Goal: Use online tool/utility: Utilize a website feature to perform a specific function

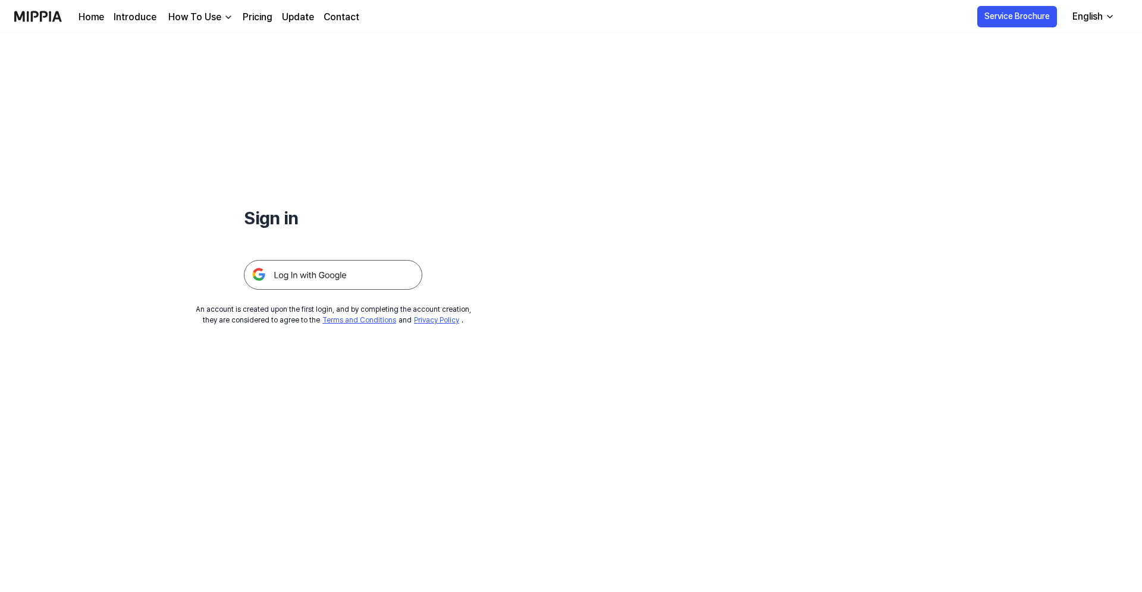
click at [307, 281] on img at bounding box center [333, 275] width 179 height 30
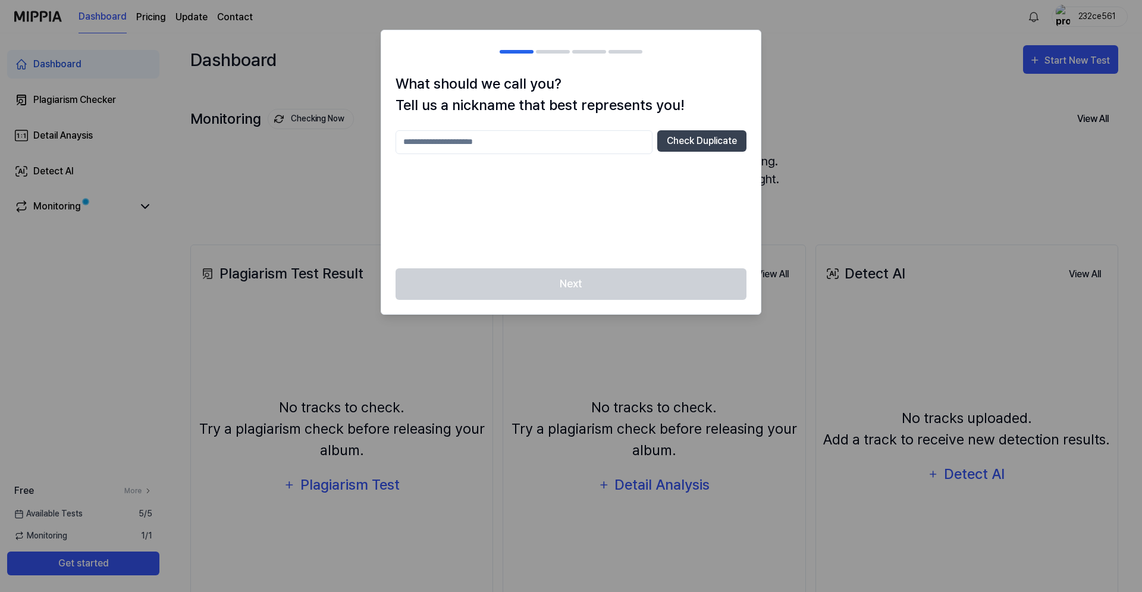
click at [619, 145] on input "text" at bounding box center [524, 142] width 257 height 24
type input "****"
click at [703, 144] on button "Check Duplicate" at bounding box center [702, 140] width 89 height 21
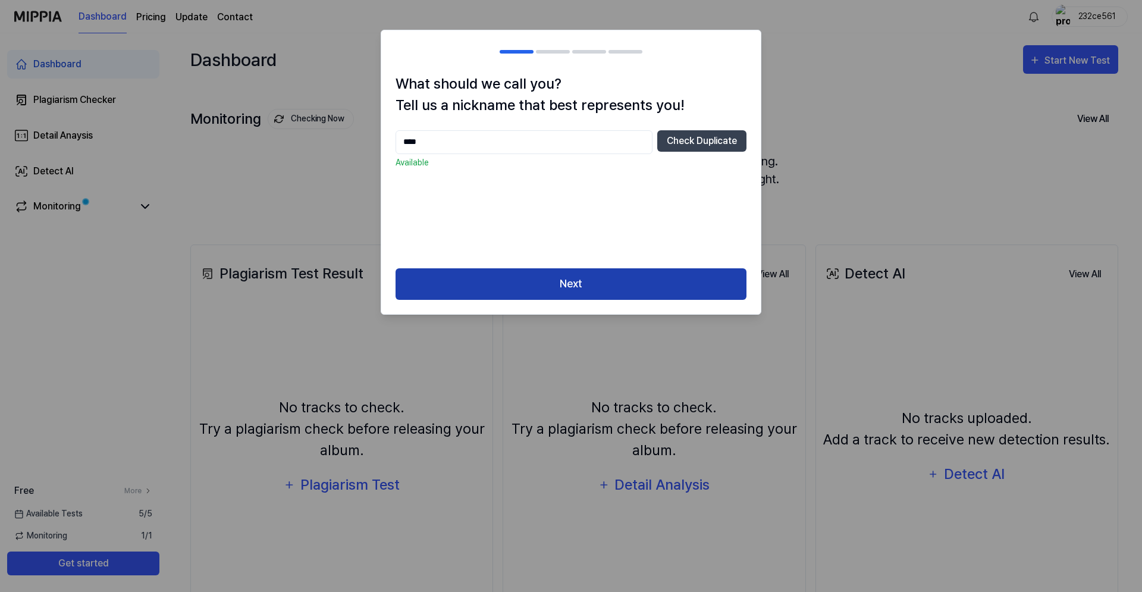
click at [606, 278] on button "Next" at bounding box center [571, 284] width 351 height 32
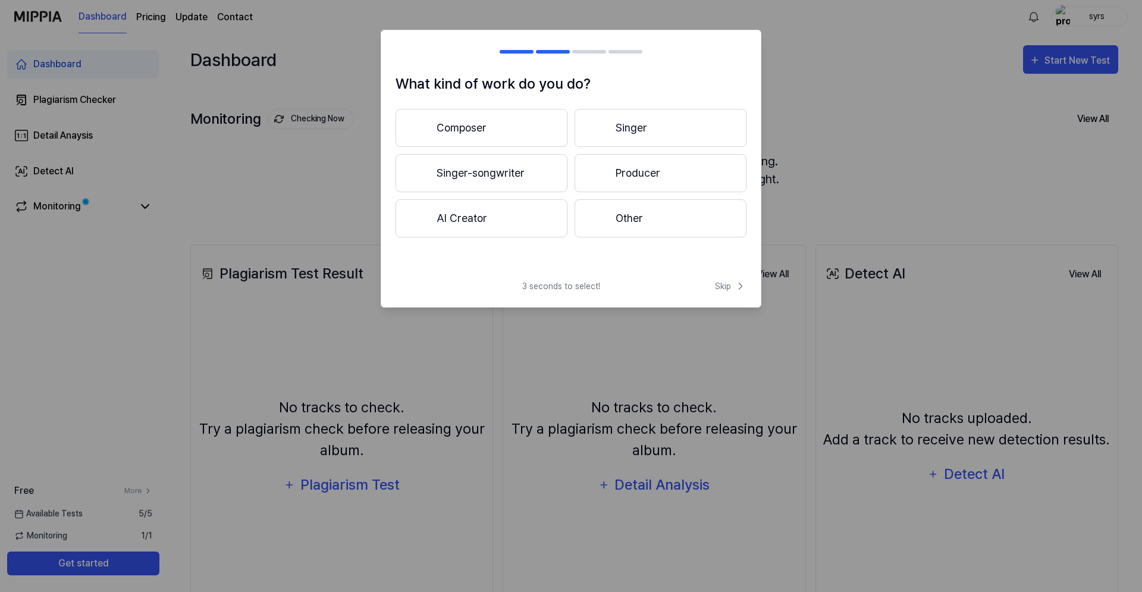
click at [654, 221] on button "Other" at bounding box center [661, 218] width 172 height 38
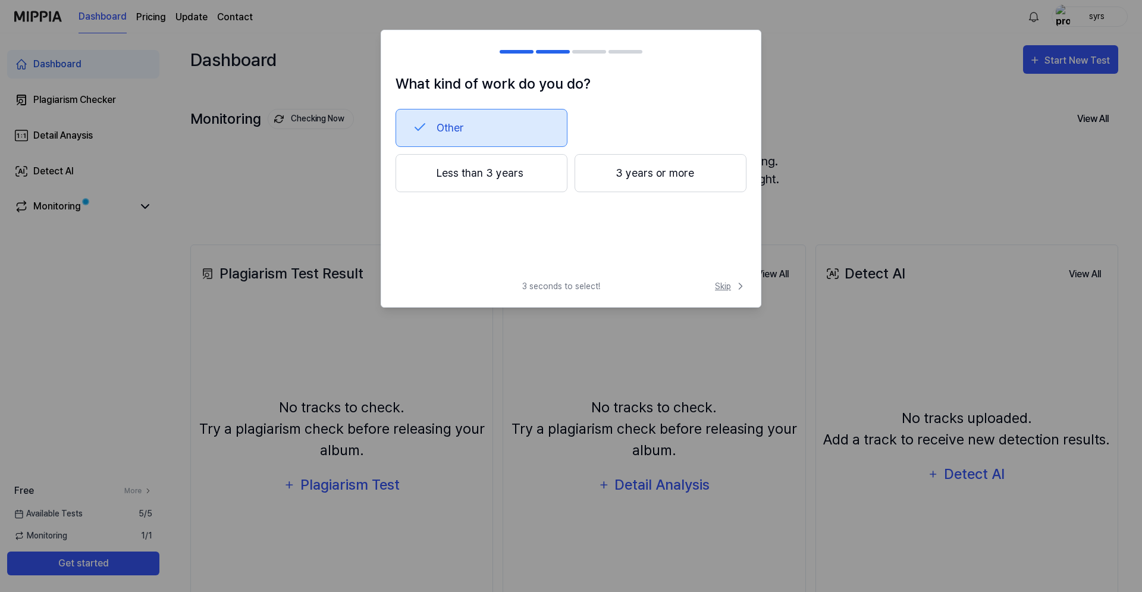
click at [738, 285] on icon at bounding box center [741, 286] width 12 height 12
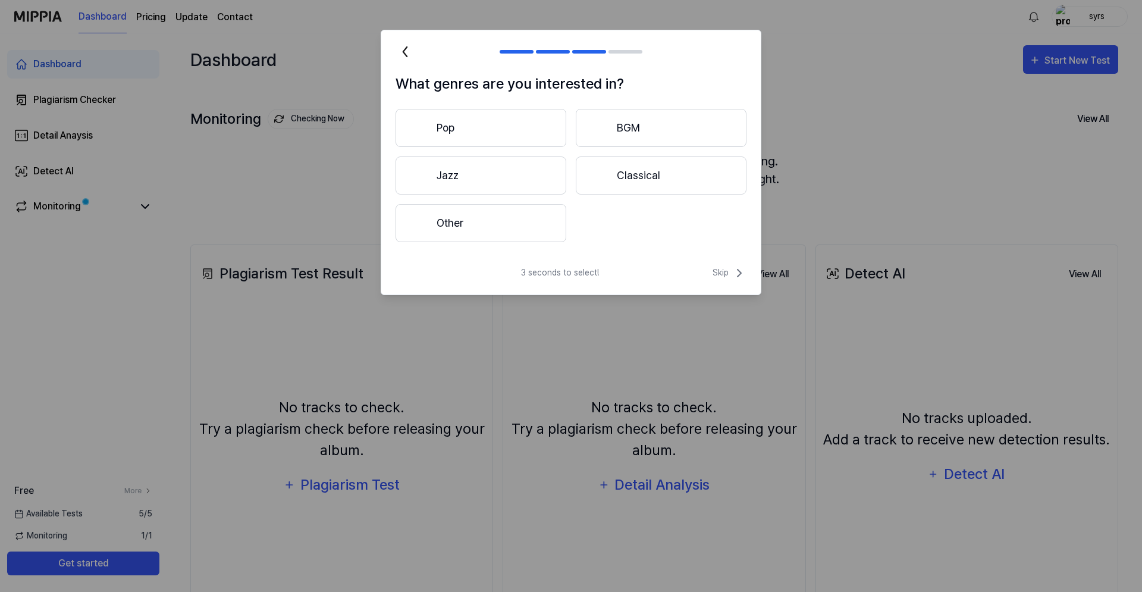
click at [544, 233] on button "Other" at bounding box center [481, 223] width 171 height 38
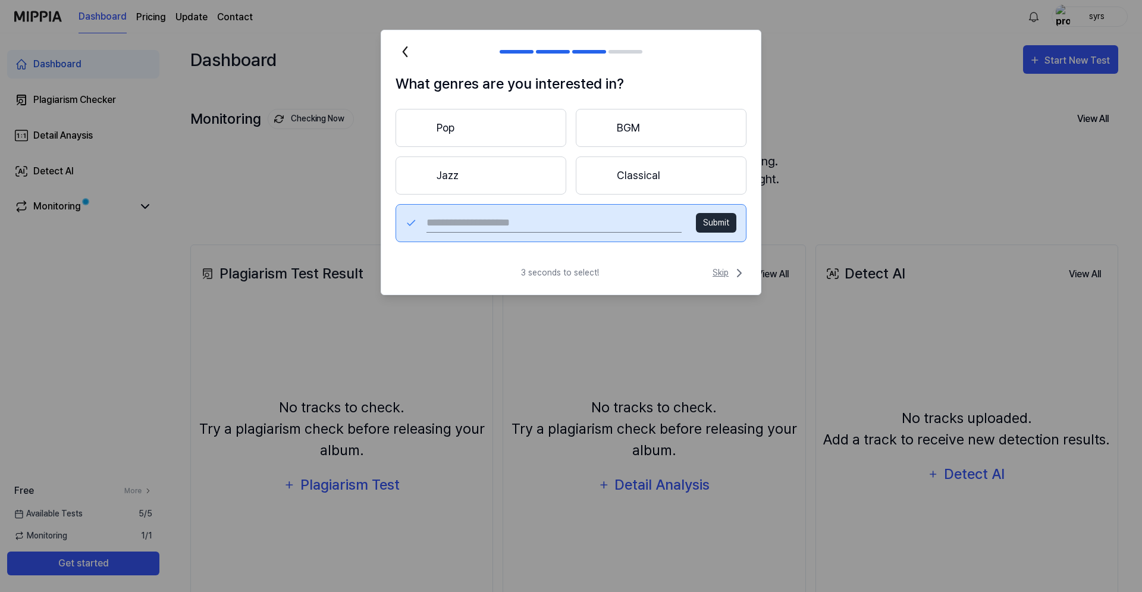
click at [727, 267] on span "Skip" at bounding box center [730, 273] width 34 height 14
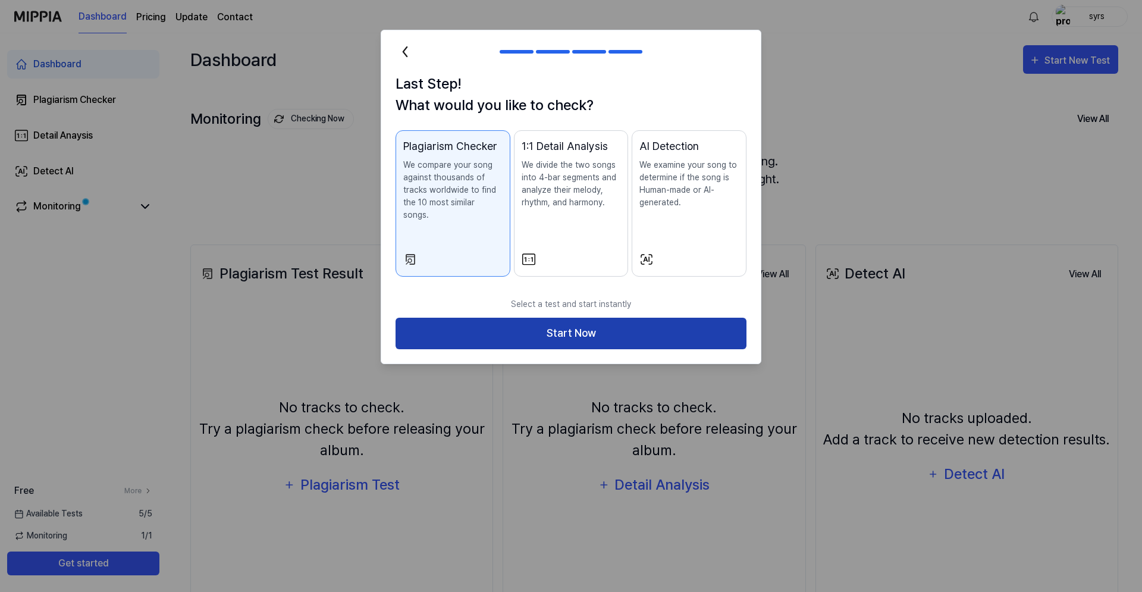
click at [657, 321] on button "Start Now" at bounding box center [571, 334] width 351 height 32
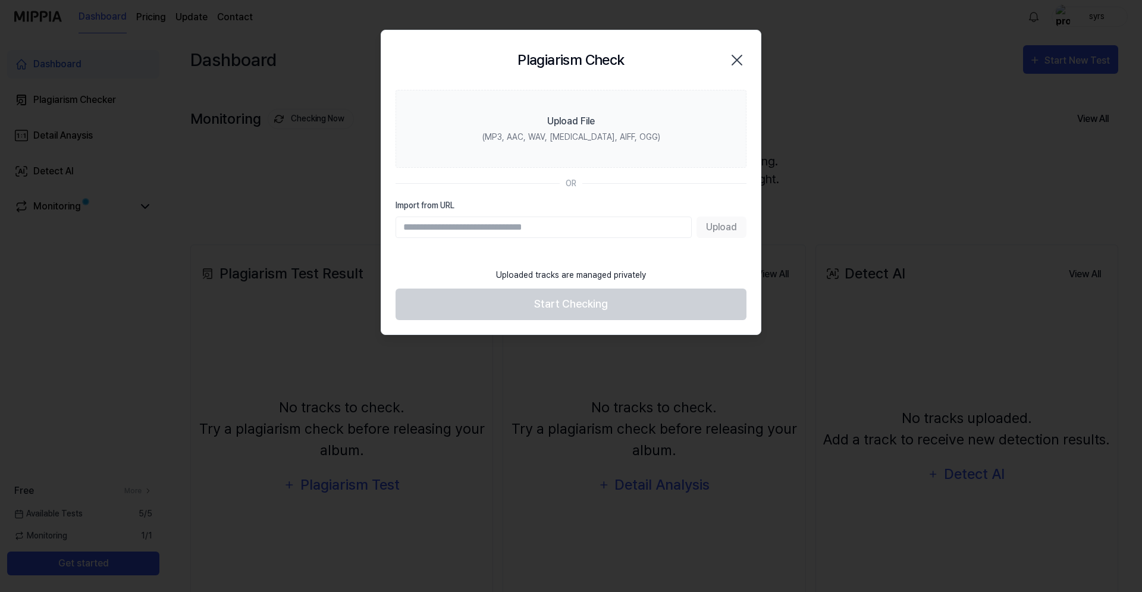
paste input "**********"
type input "**********"
click at [715, 233] on button "Upload" at bounding box center [722, 227] width 50 height 21
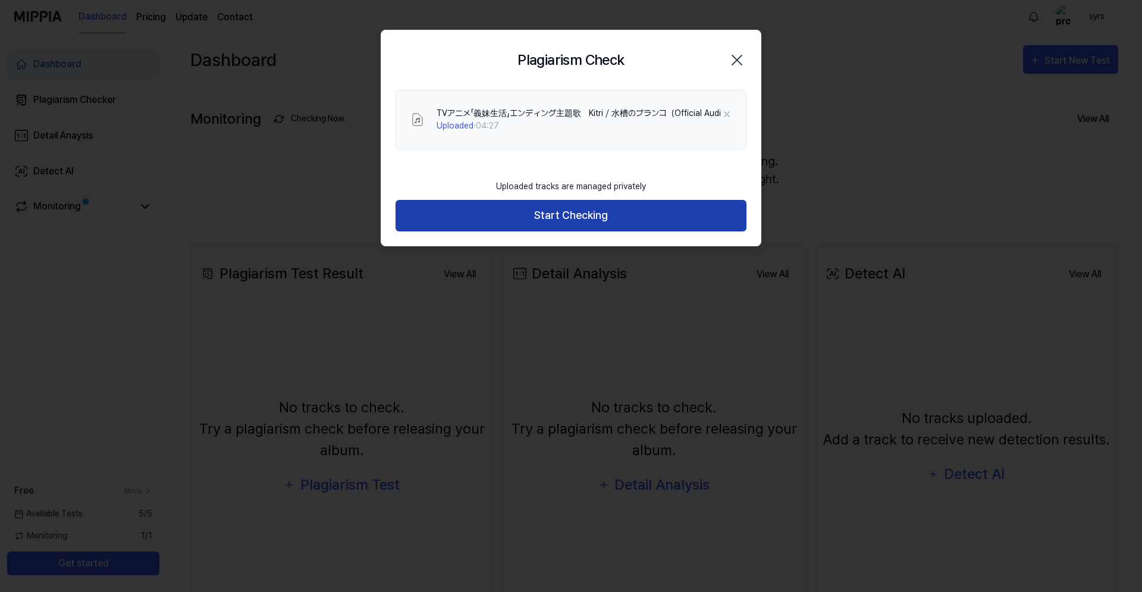
click at [558, 223] on button "Start Checking" at bounding box center [571, 216] width 351 height 32
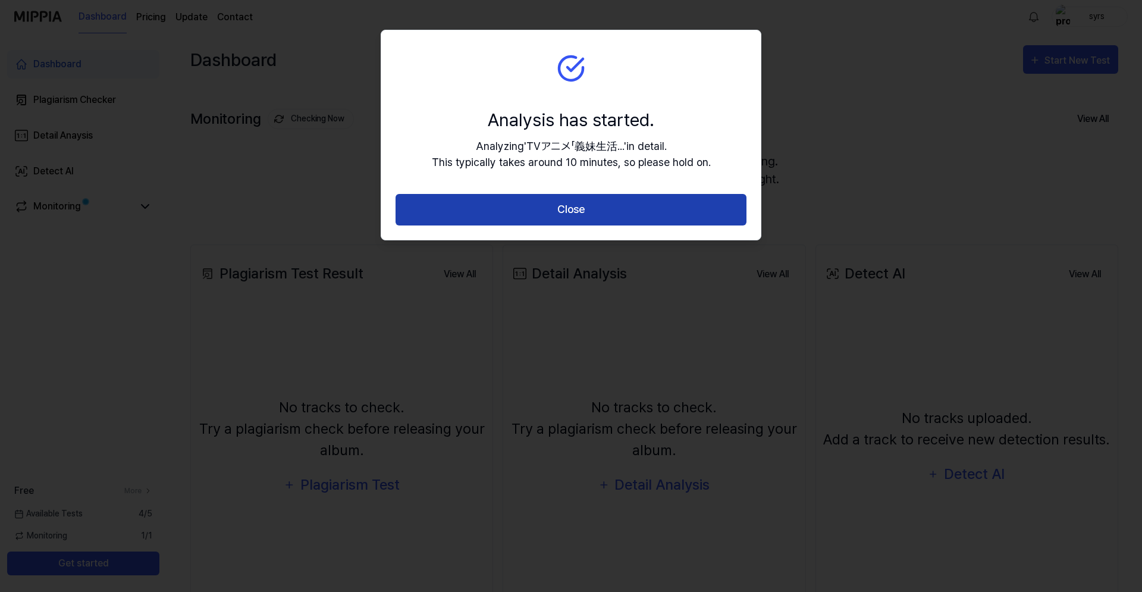
click at [556, 206] on button "Close" at bounding box center [571, 210] width 351 height 32
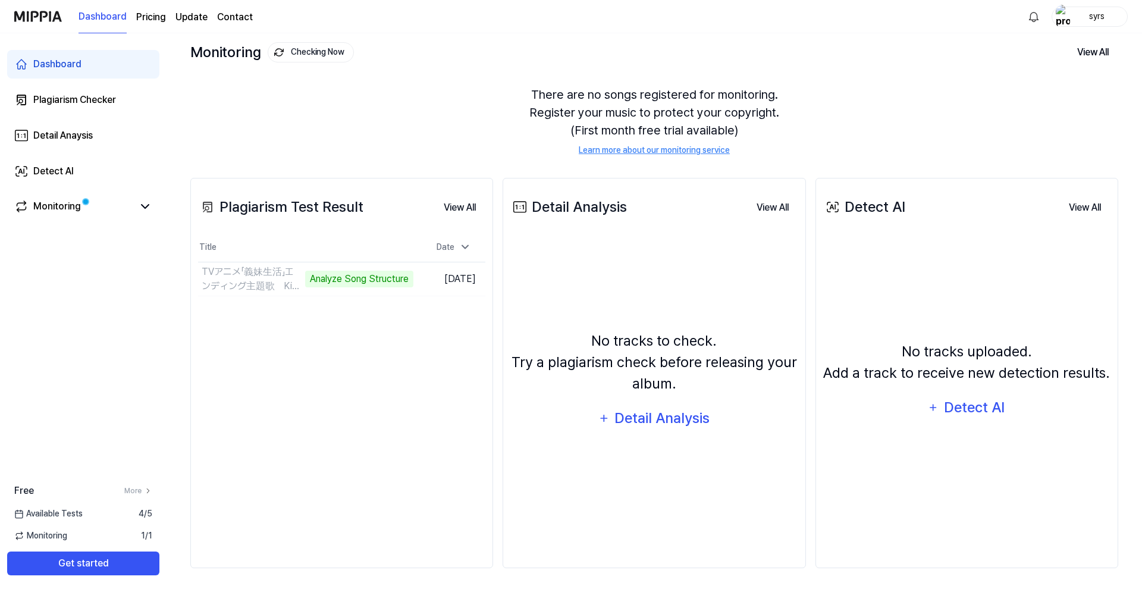
scroll to position [0, 0]
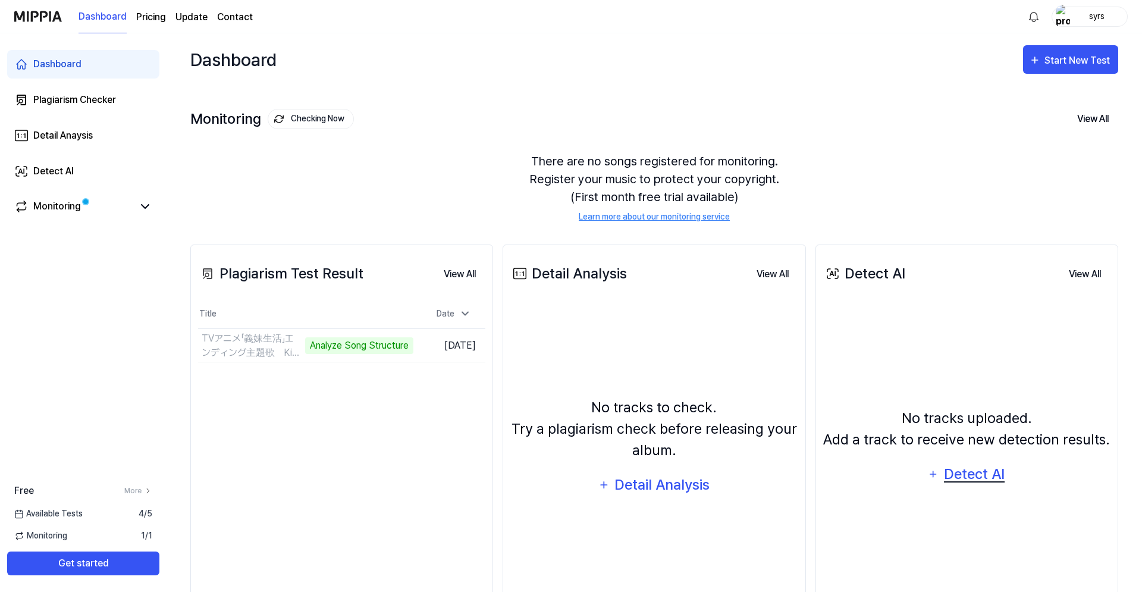
click at [950, 469] on div "Detect AI" at bounding box center [975, 474] width 64 height 23
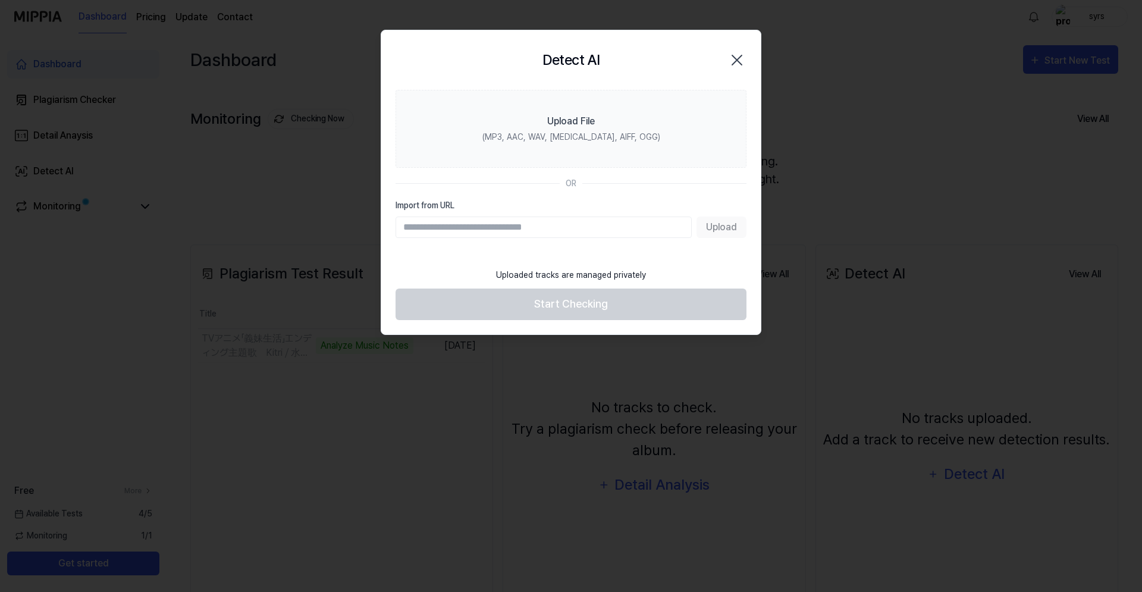
click at [593, 229] on input "Import from URL" at bounding box center [544, 227] width 296 height 21
paste input "**********"
type input "**********"
click at [719, 222] on button "Upload" at bounding box center [722, 227] width 50 height 21
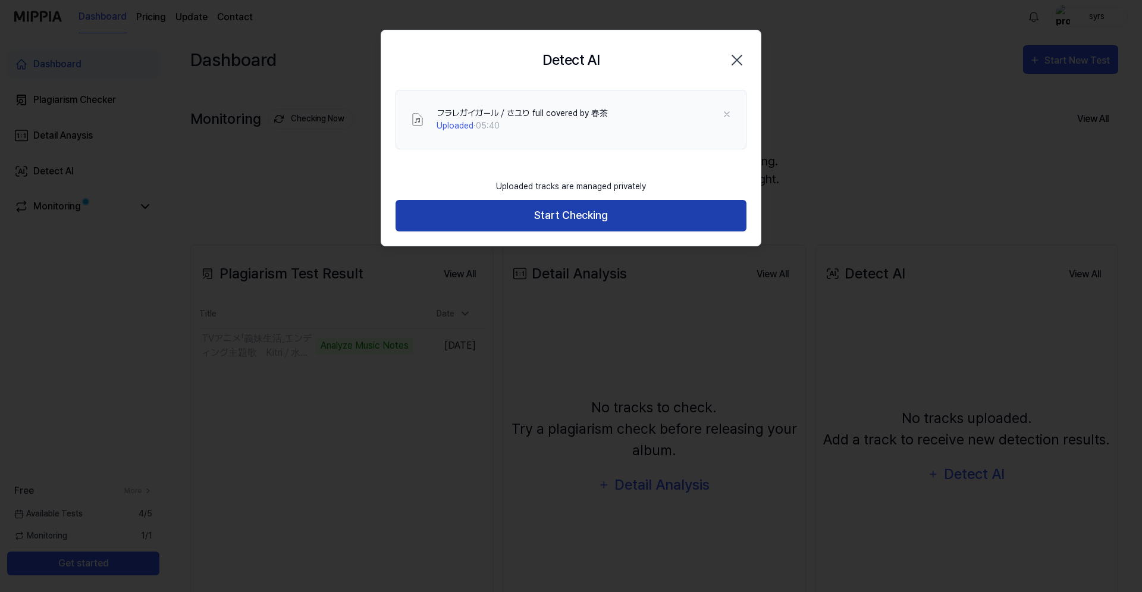
click at [572, 215] on button "Start Checking" at bounding box center [571, 216] width 351 height 32
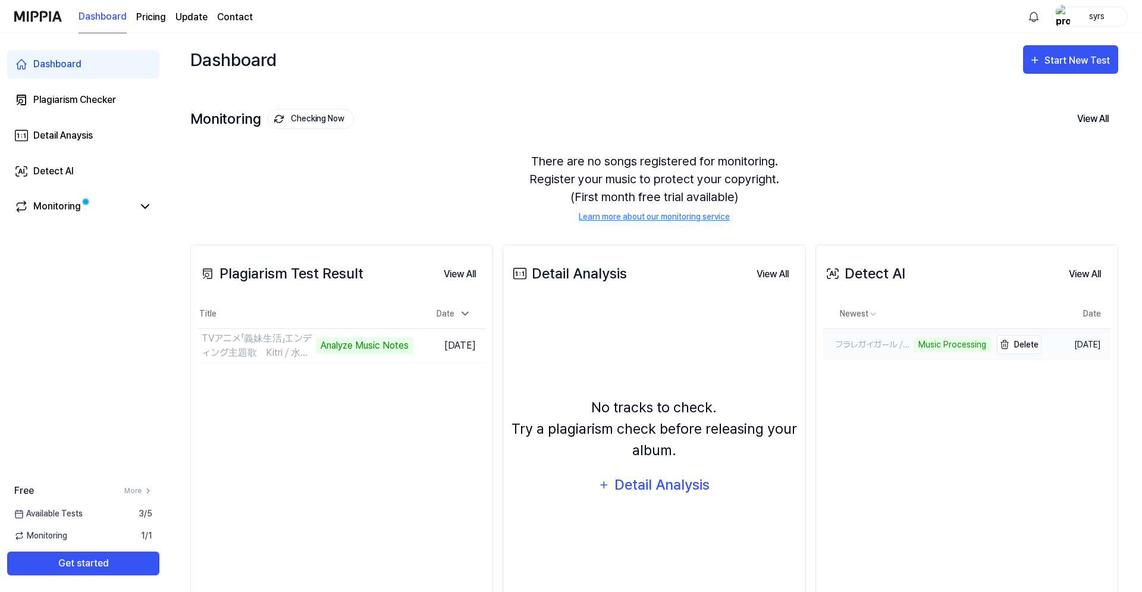
click at [885, 345] on div "フラレガイガール ⧸ さユり full covered by 春茶" at bounding box center [867, 345] width 87 height 12
click at [367, 347] on td "TVアニメ「義妹生活」エンディング主題歌　Kitri ⧸ 水槽のブランコ（Official Audi Analyze Music Notes Go to Re…" at bounding box center [305, 345] width 215 height 33
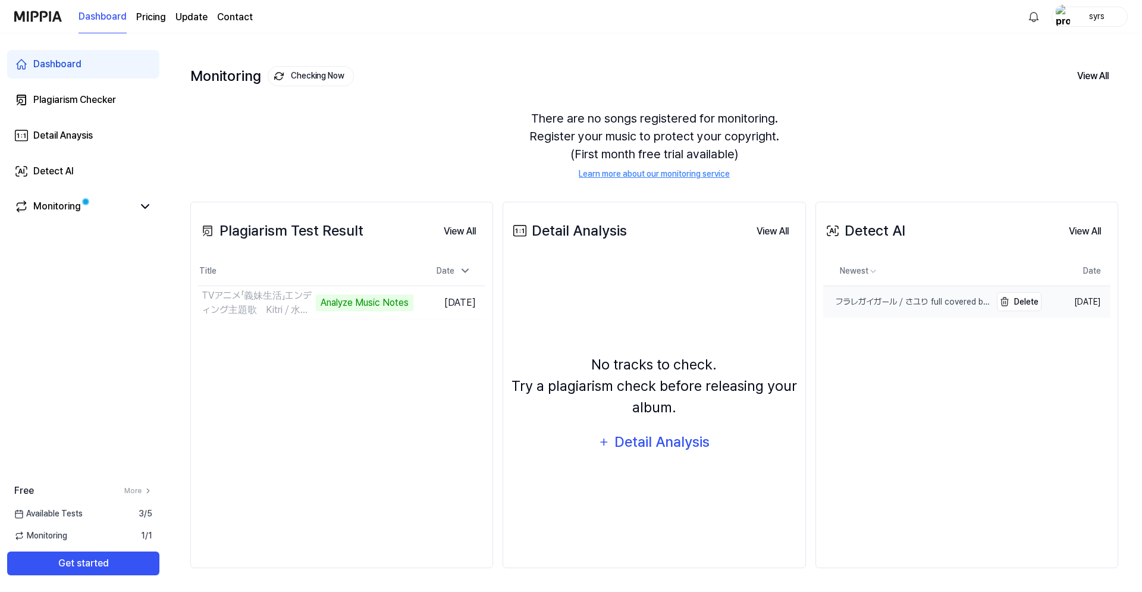
click at [910, 298] on div "フラレガイガール ⧸ さユり full covered by 春茶" at bounding box center [908, 302] width 168 height 12
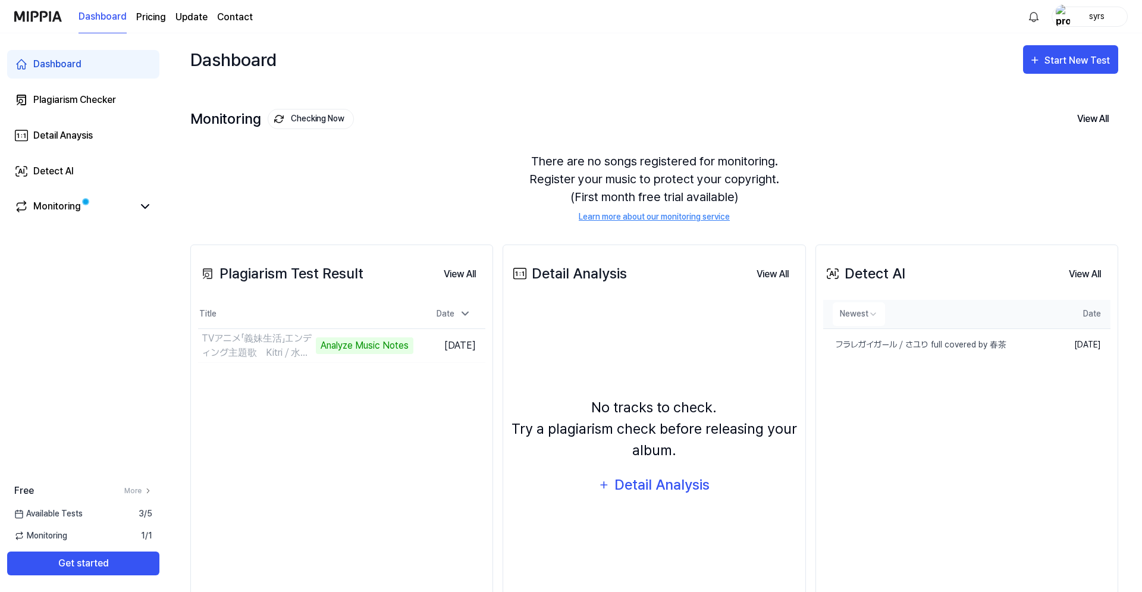
scroll to position [43, 0]
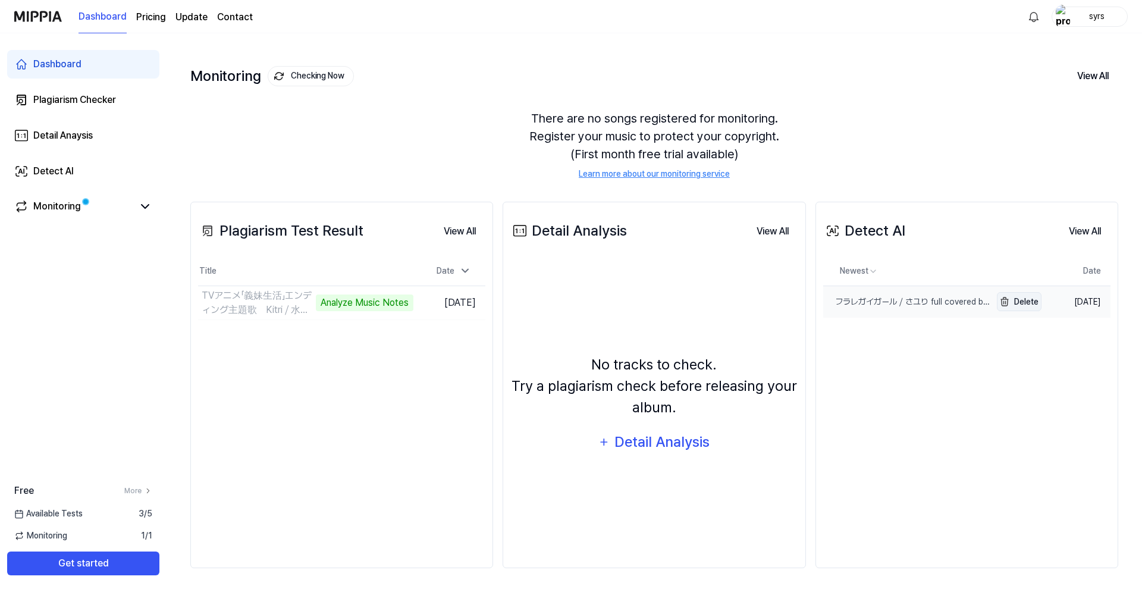
click at [1007, 301] on img "button" at bounding box center [1005, 302] width 14 height 14
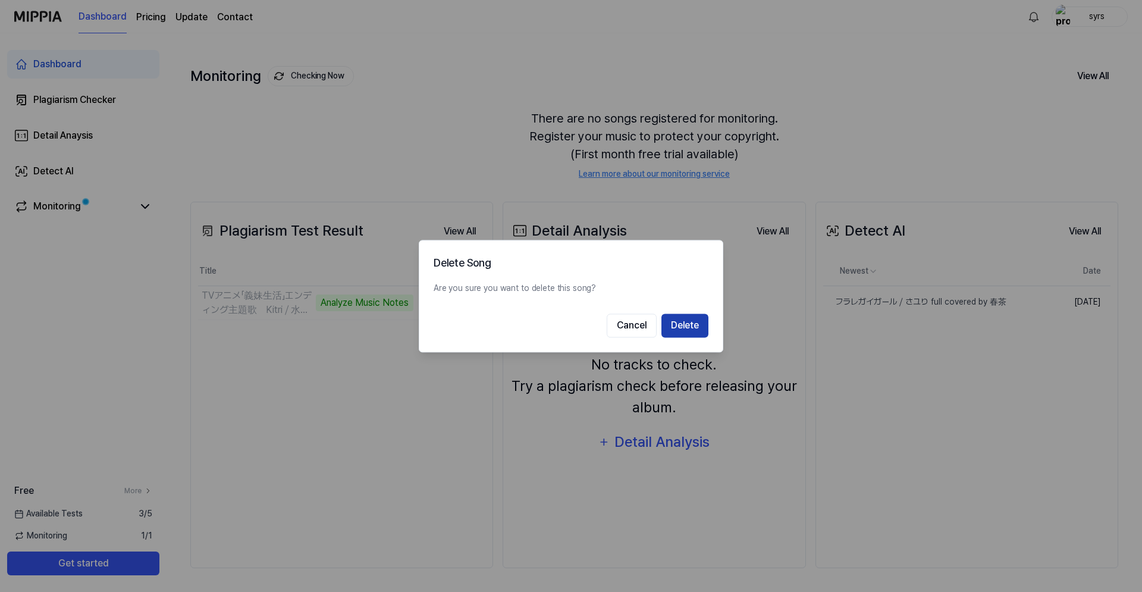
click at [683, 332] on button "Delete" at bounding box center [685, 326] width 47 height 24
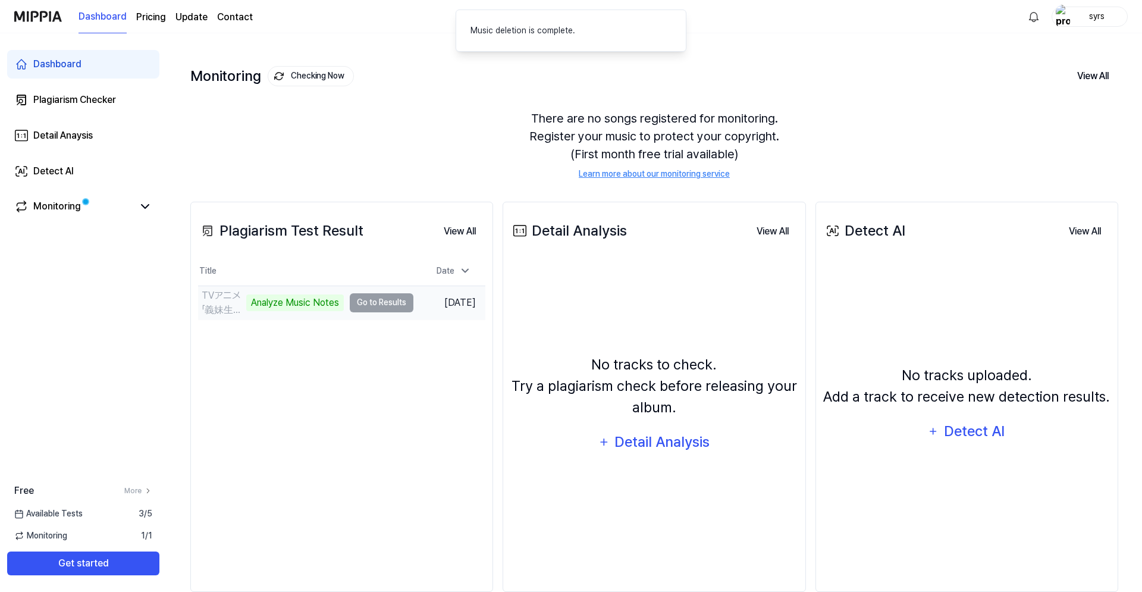
click at [362, 302] on td "TVアニメ「義妹生活」エンディング主題歌　Kitri ⧸ 水槽のブランコ（Official Audi Analyze Music Notes Go to Re…" at bounding box center [305, 302] width 215 height 33
click at [384, 302] on td "TVアニメ「義妹生活」エンディング主題歌　Kitri ⧸ 水槽のブランコ（Official Audi Analyze Music Notes Go to Re…" at bounding box center [305, 302] width 215 height 33
click at [275, 308] on div "Analyze Music Notes" at bounding box center [295, 303] width 98 height 17
click at [273, 302] on div "Analyze Music Notes" at bounding box center [295, 303] width 98 height 17
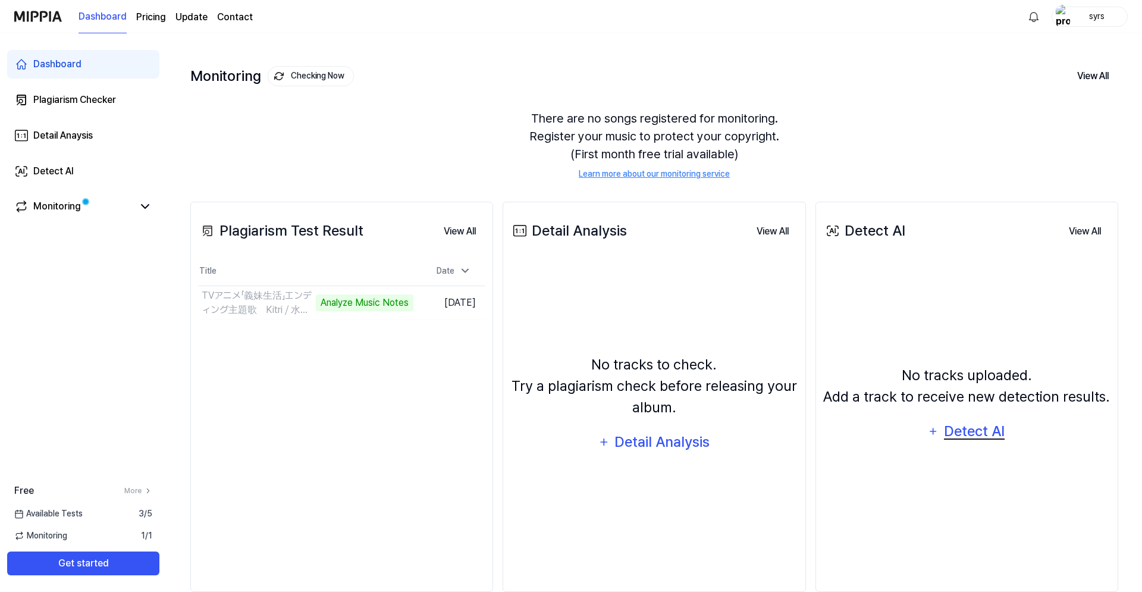
click at [990, 434] on div "Detect AI" at bounding box center [975, 431] width 64 height 23
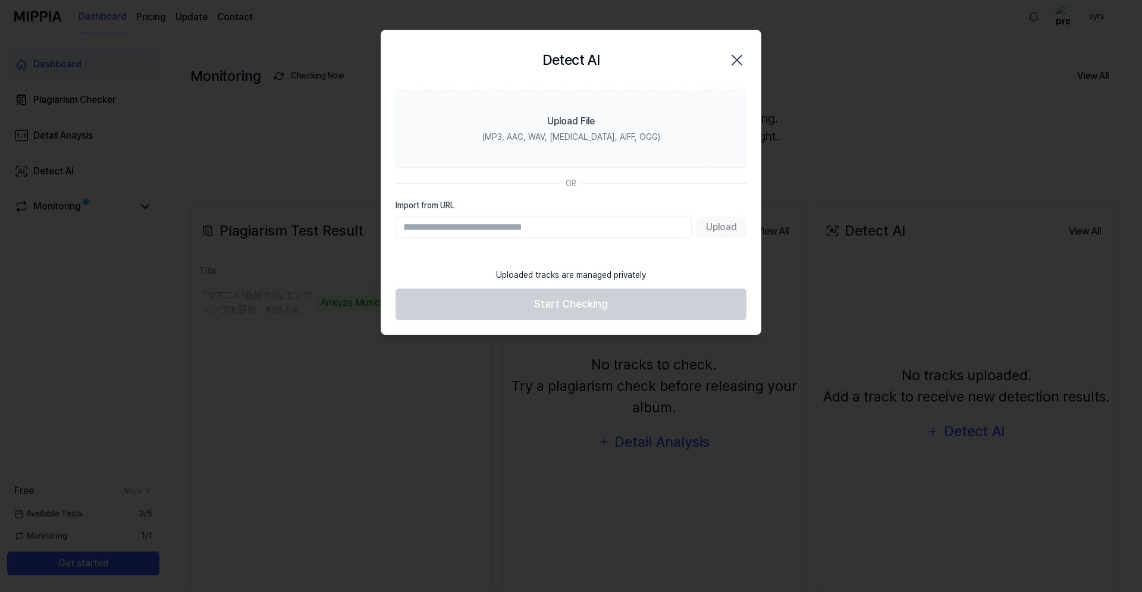
click at [574, 220] on input "Import from URL" at bounding box center [544, 227] width 296 height 21
type input "**********"
click at [731, 228] on button "Upload" at bounding box center [722, 227] width 50 height 21
